Goal: Navigation & Orientation: Find specific page/section

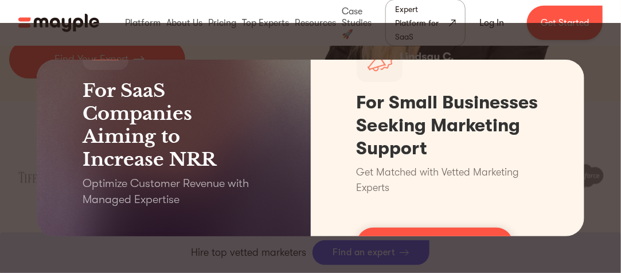
scroll to position [287, 0]
click at [579, 52] on div "For SaaS Companies Aiming to Increase NRR Optimize Customer Revenue with Manage…" at bounding box center [310, 148] width 621 height 250
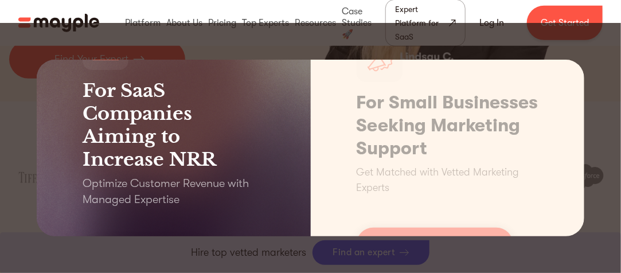
click at [86, 107] on h3 "For SaaS Companies Aiming to Increase NRR" at bounding box center [174, 125] width 182 height 92
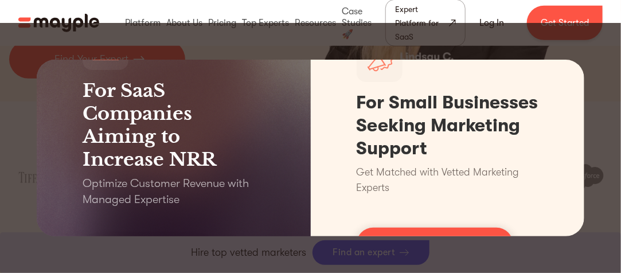
click at [30, 119] on div "For SaaS Companies Aiming to Increase NRR Optimize Customer Revenue with Manage…" at bounding box center [310, 148] width 621 height 250
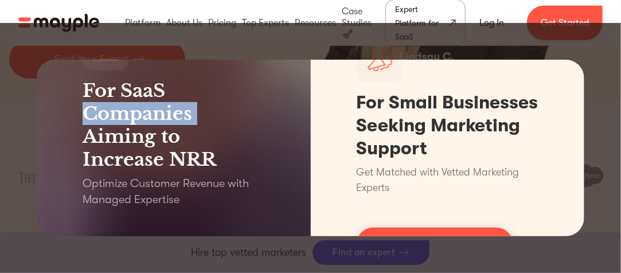
click at [30, 119] on div "For SaaS Companies Aiming to Increase NRR Optimize Customer Revenue with Manage…" at bounding box center [310, 148] width 621 height 250
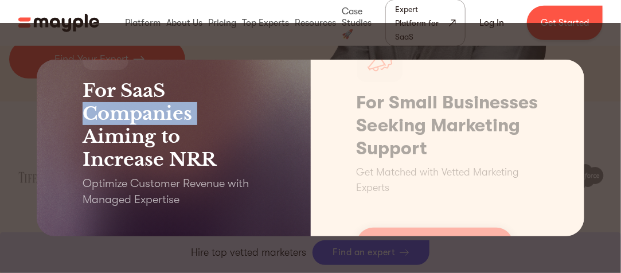
click at [258, 104] on h3 "For SaaS Companies Aiming to Increase NRR" at bounding box center [174, 125] width 182 height 92
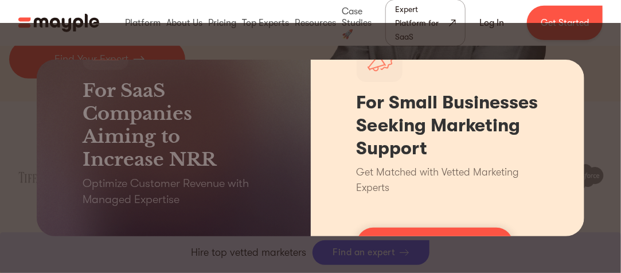
click at [397, 89] on div "For Small Businesses Seeking Marketing Support Get Matched with Vetted Marketin…" at bounding box center [448, 148] width 274 height 177
click at [537, 72] on div "For Small Businesses Seeking Marketing Support Get Matched with Vetted Marketin…" at bounding box center [448, 148] width 274 height 177
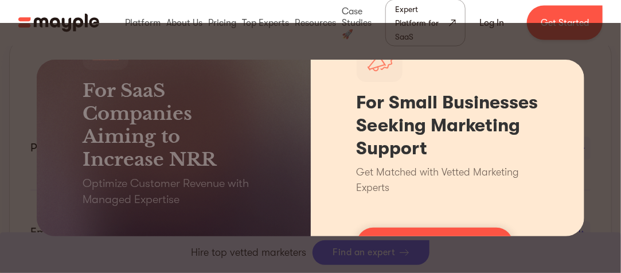
scroll to position [918, 0]
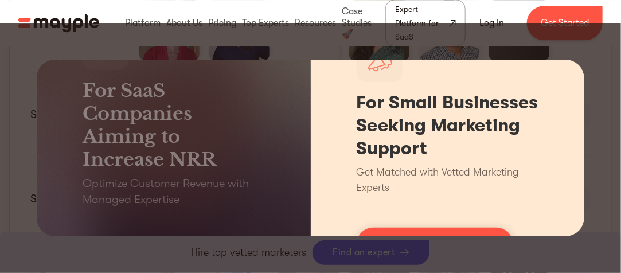
click at [423, 224] on div "For Small Businesses Seeking Marketing Support Get Matched with Vetted Marketin…" at bounding box center [448, 148] width 274 height 177
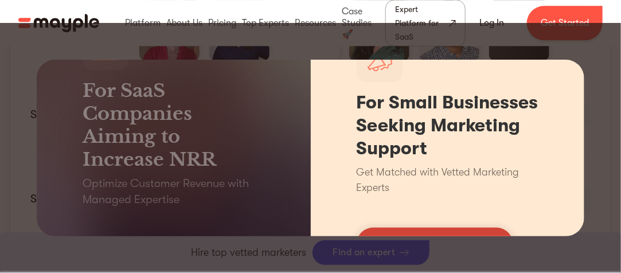
click at [417, 228] on link "Find your expert" at bounding box center [435, 244] width 157 height 33
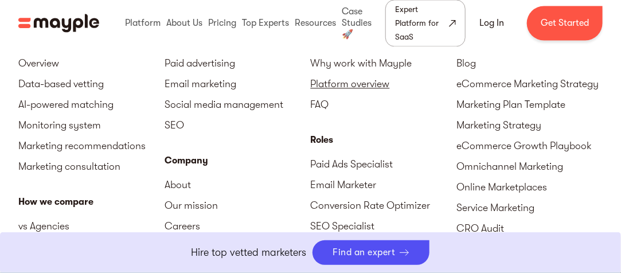
scroll to position [5329, 0]
